Goal: Find specific page/section: Find specific page/section

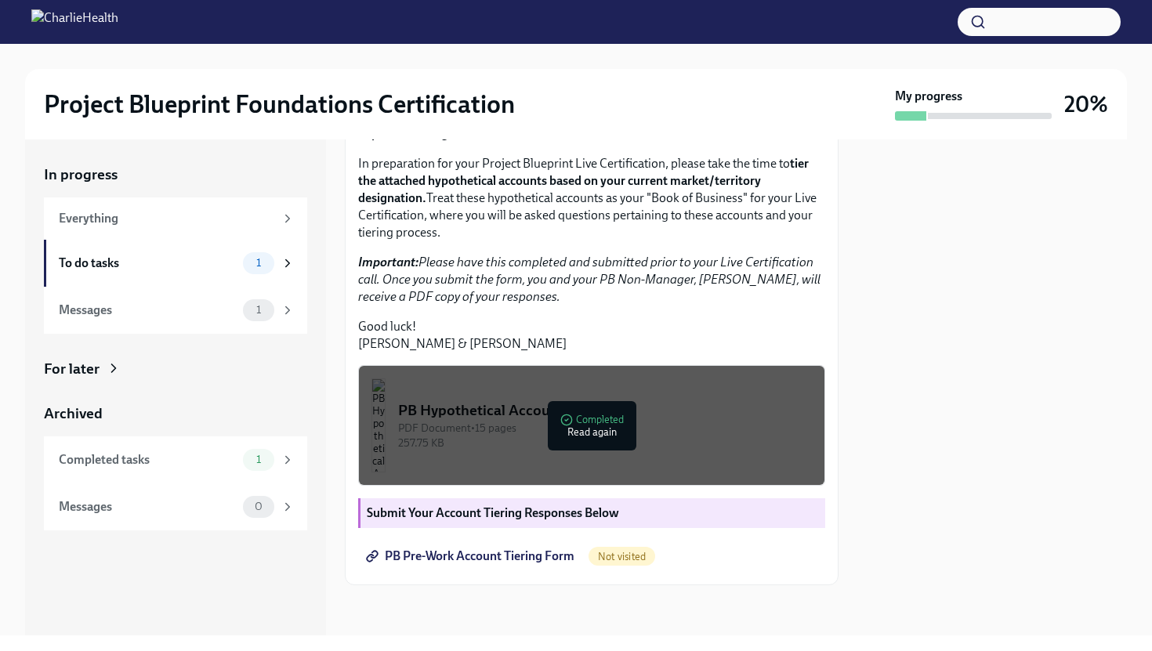
scroll to position [323, 0]
click at [385, 424] on img "button" at bounding box center [378, 425] width 14 height 94
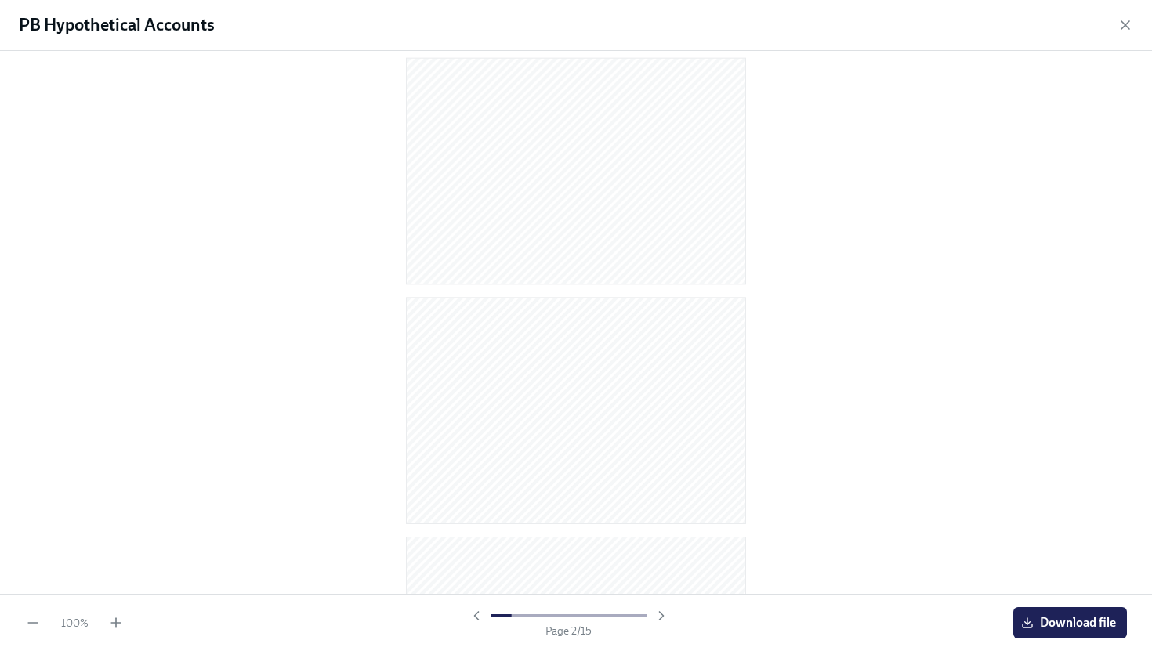
scroll to position [259, 0]
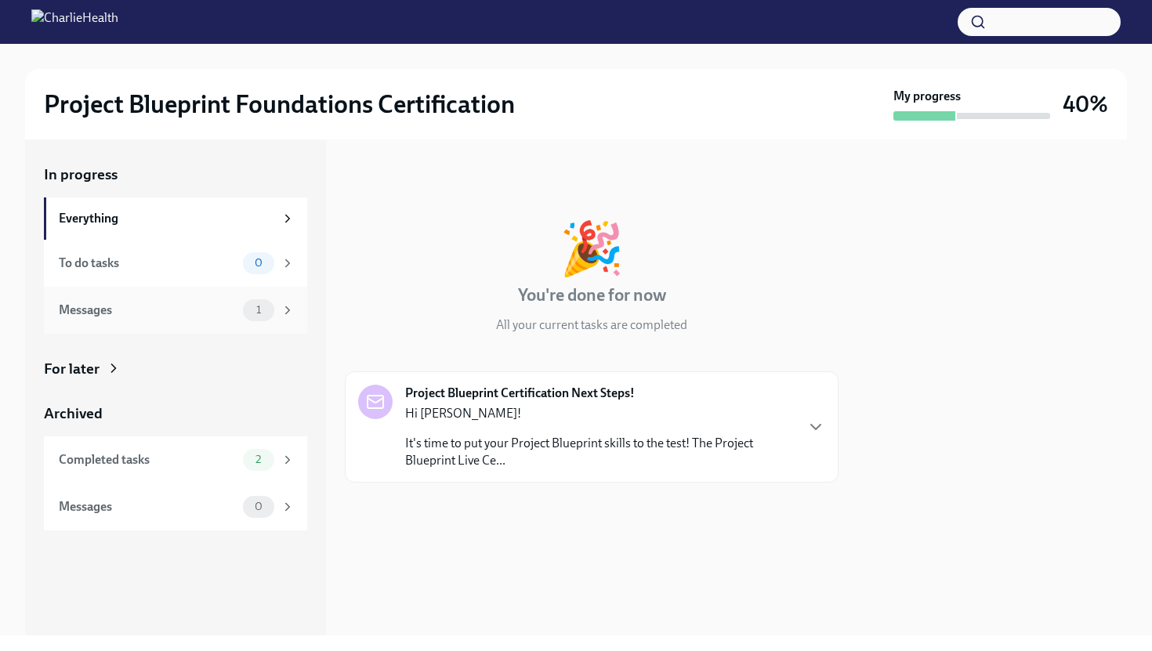
click at [157, 306] on div "Messages" at bounding box center [148, 310] width 178 height 17
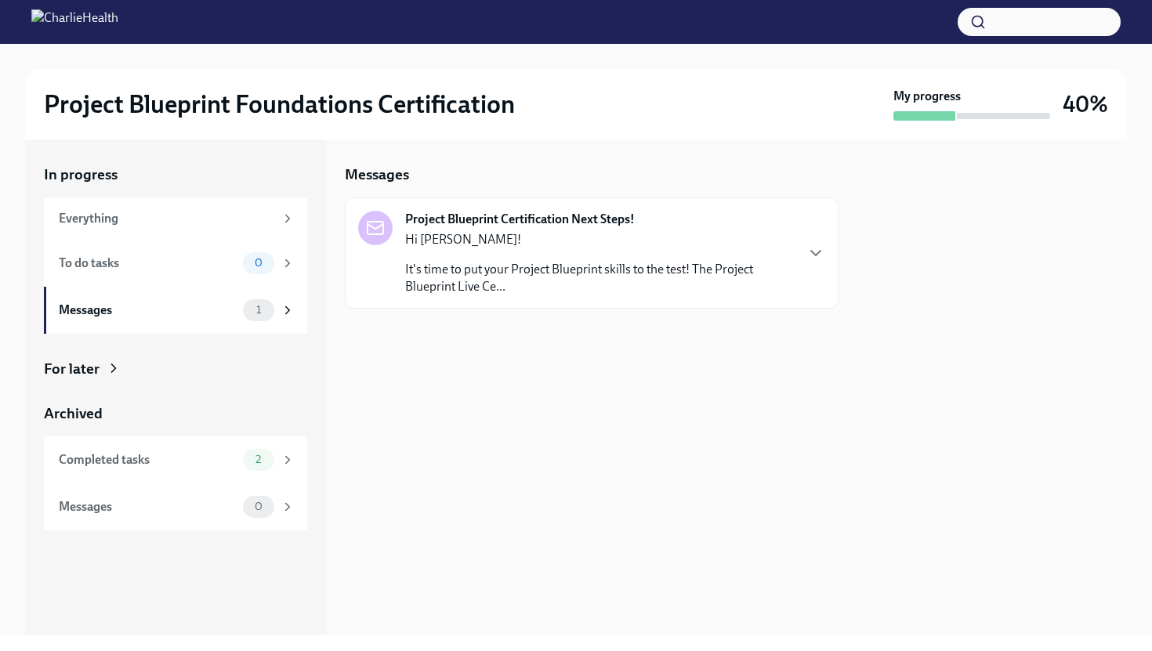
click at [668, 291] on p "It's time to put your Project Blueprint skills to the test! The Project Bluepri…" at bounding box center [599, 278] width 389 height 34
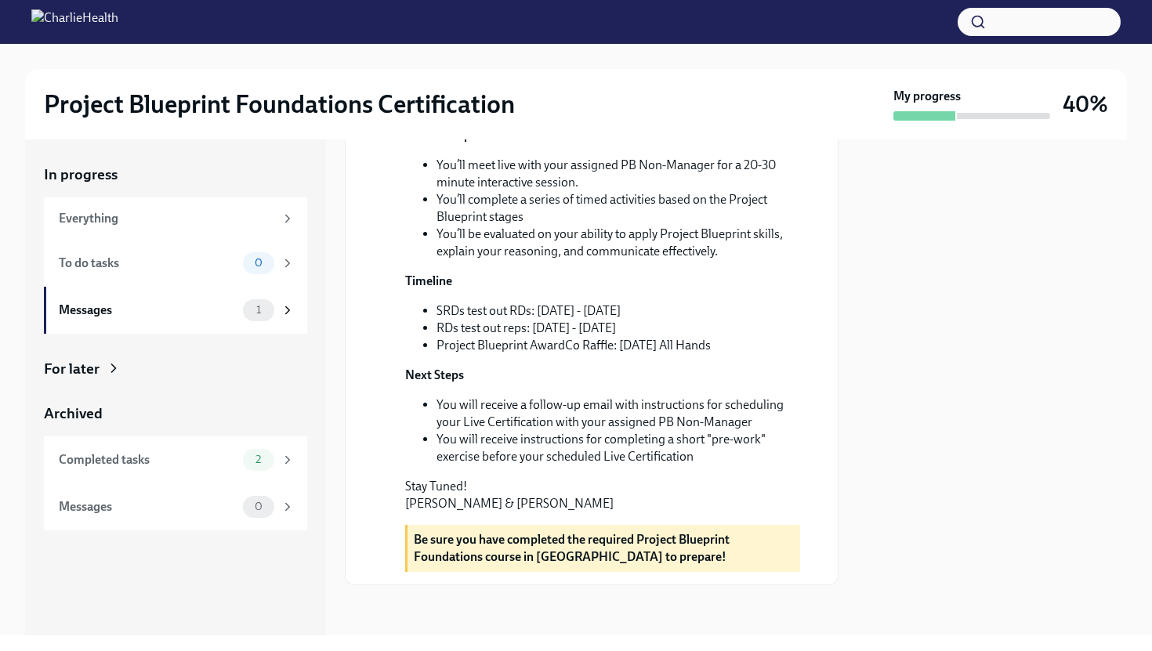
scroll to position [406, 0]
click at [221, 252] on div "To do tasks 0" at bounding box center [177, 263] width 236 height 22
